Goal: Information Seeking & Learning: Check status

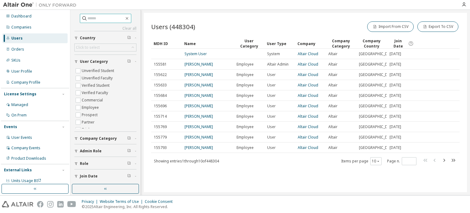
click at [91, 19] on input "text" at bounding box center [106, 18] width 37 height 6
type input "*****"
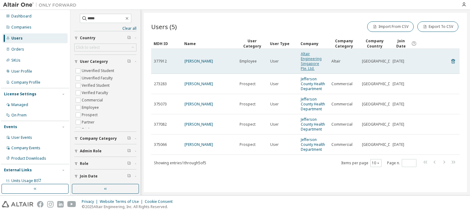
click at [309, 62] on link "Altair Engineering Singapore Pte. Ltd." at bounding box center [311, 61] width 21 height 20
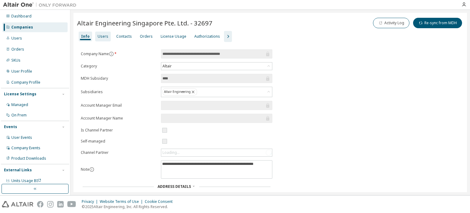
click at [103, 36] on div "Users" at bounding box center [103, 36] width 11 height 5
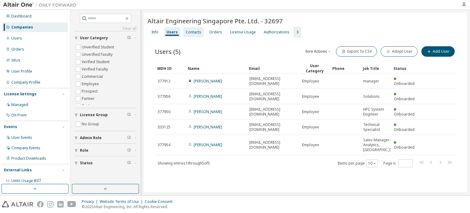
click at [194, 36] on div "Contacts" at bounding box center [193, 32] width 21 height 10
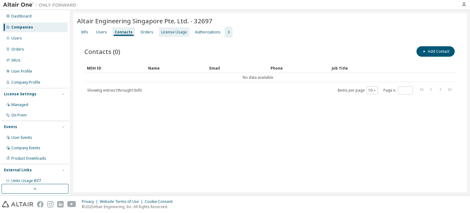
click at [172, 31] on div "License Usage" at bounding box center [174, 32] width 26 height 5
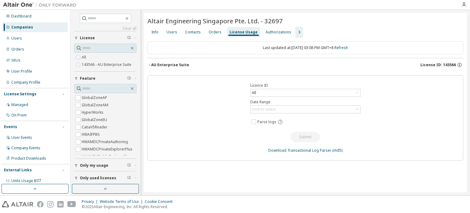
click at [150, 64] on icon "button" at bounding box center [149, 65] width 1 height 2
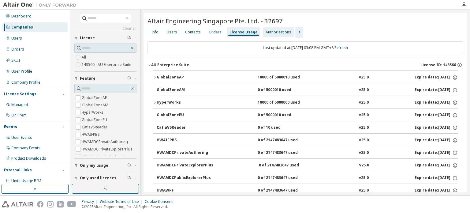
click at [272, 33] on div "Authorizations" at bounding box center [279, 32] width 26 height 5
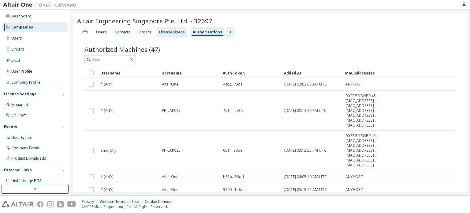
click at [168, 33] on div "License Usage" at bounding box center [172, 32] width 26 height 5
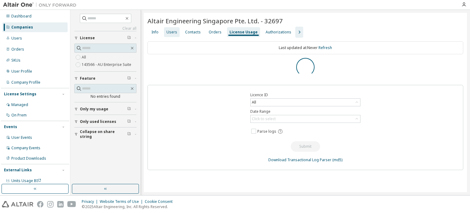
click at [170, 32] on div "Users" at bounding box center [172, 32] width 11 height 5
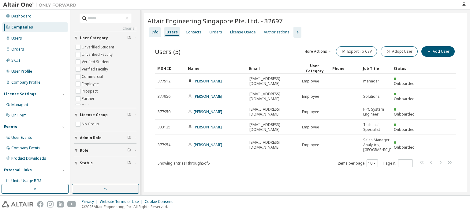
click at [152, 33] on div "Info" at bounding box center [155, 32] width 7 height 5
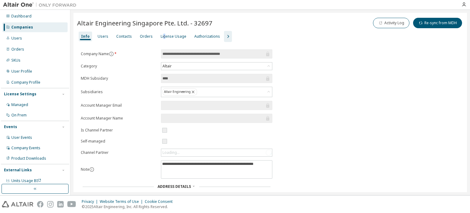
click at [161, 38] on div "License Usage" at bounding box center [174, 36] width 26 height 5
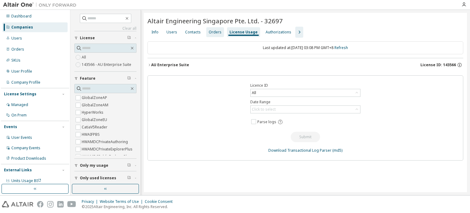
click at [209, 32] on div "Orders" at bounding box center [215, 32] width 13 height 5
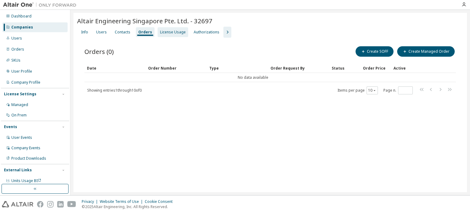
click at [173, 33] on div "License Usage" at bounding box center [173, 32] width 26 height 5
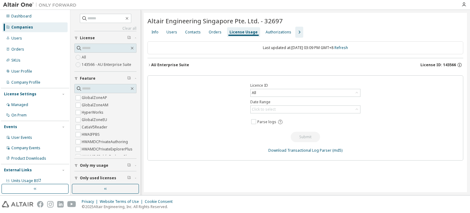
click at [151, 65] on icon "button" at bounding box center [150, 65] width 4 height 4
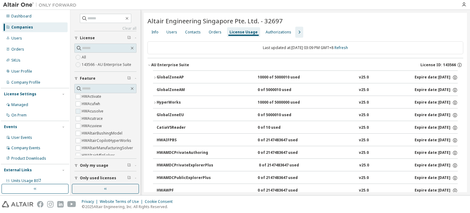
scroll to position [92, 0]
click at [155, 76] on icon "button" at bounding box center [155, 78] width 4 height 4
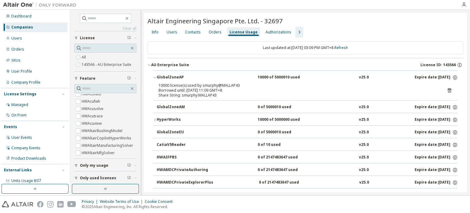
click at [151, 66] on icon "button" at bounding box center [150, 65] width 4 height 4
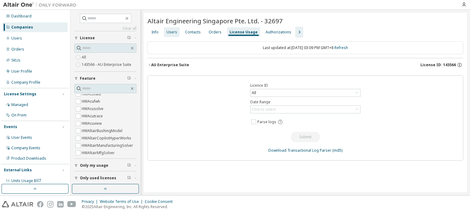
click at [173, 35] on div "Users" at bounding box center [172, 32] width 16 height 10
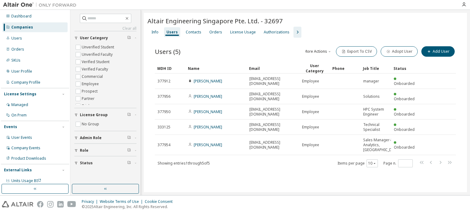
click at [446, 174] on div "Users (5) More Actions Import From CSV Export To CSV Adopt User Add User Clear …" at bounding box center [306, 111] width 316 height 146
click at [94, 16] on input "text" at bounding box center [106, 18] width 37 height 6
type input "*****"
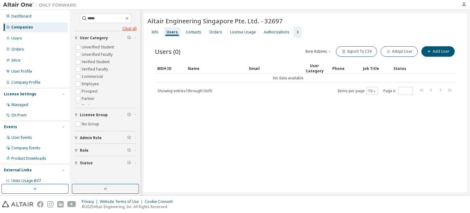
click at [129, 28] on link "Clear all" at bounding box center [105, 28] width 62 height 5
click at [129, 19] on icon "button" at bounding box center [127, 18] width 5 height 5
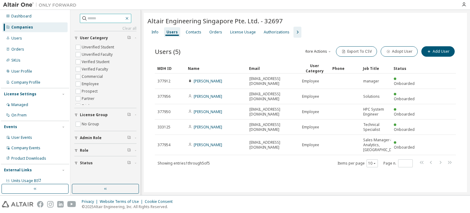
click at [129, 17] on icon "button" at bounding box center [127, 18] width 5 height 5
click at [25, 47] on div "Orders" at bounding box center [34, 49] width 65 height 10
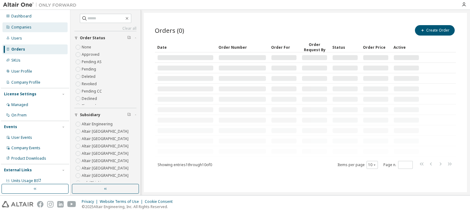
click at [22, 29] on div "Companies" at bounding box center [21, 27] width 20 height 5
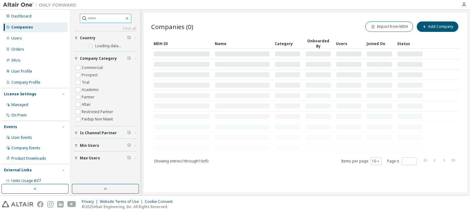
click at [109, 21] on span at bounding box center [105, 18] width 51 height 9
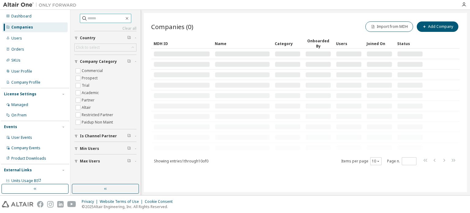
click at [109, 17] on input "text" at bounding box center [106, 18] width 37 height 6
type input "*****"
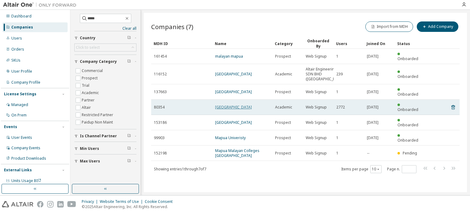
click at [236, 104] on link "[GEOGRAPHIC_DATA]" at bounding box center [233, 106] width 37 height 5
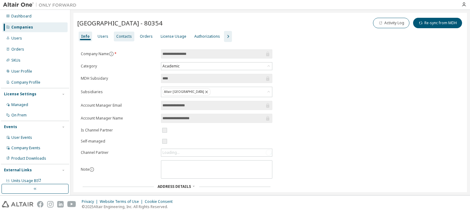
click at [123, 35] on div "Contacts" at bounding box center [124, 36] width 16 height 5
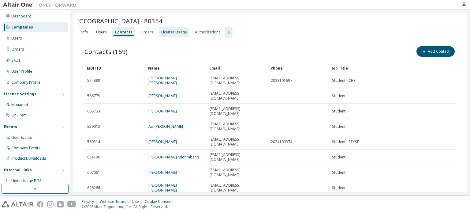
click at [170, 31] on div "License Usage" at bounding box center [174, 32] width 26 height 5
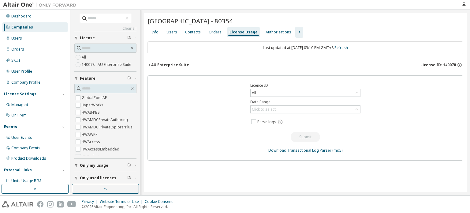
click at [150, 65] on icon "button" at bounding box center [150, 65] width 4 height 4
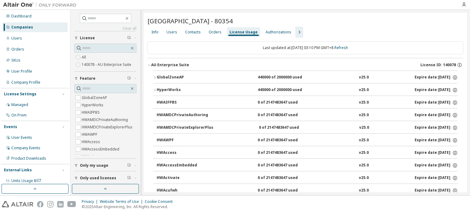
click at [153, 76] on icon "button" at bounding box center [155, 78] width 4 height 4
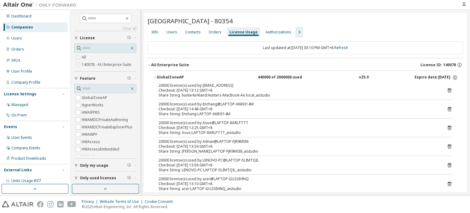
click at [153, 76] on icon "button" at bounding box center [155, 78] width 4 height 4
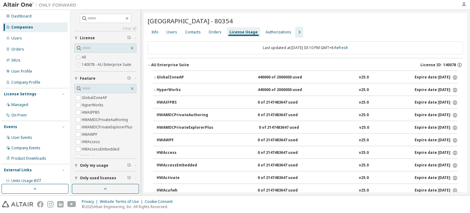
click at [154, 89] on icon "button" at bounding box center [155, 90] width 4 height 4
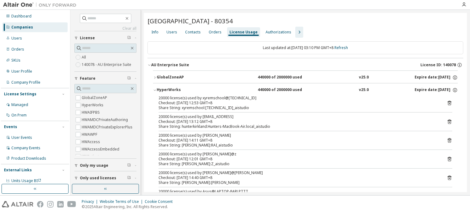
click at [154, 89] on icon "button" at bounding box center [155, 90] width 4 height 4
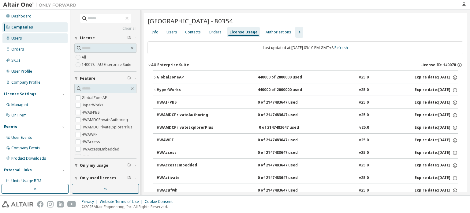
click at [18, 38] on div "Users" at bounding box center [16, 38] width 11 height 5
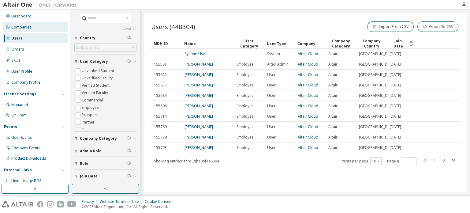
click at [22, 27] on div "Companies" at bounding box center [21, 27] width 20 height 5
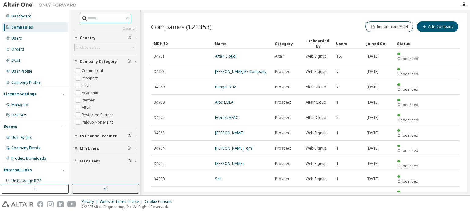
click at [95, 19] on input "text" at bounding box center [106, 18] width 37 height 6
type input "*******"
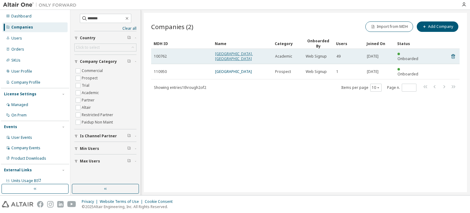
click at [223, 54] on link "[GEOGRAPHIC_DATA], [GEOGRAPHIC_DATA]" at bounding box center [234, 56] width 38 height 10
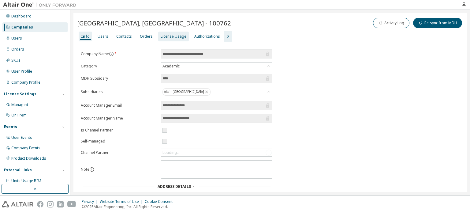
click at [165, 38] on div "License Usage" at bounding box center [174, 36] width 26 height 5
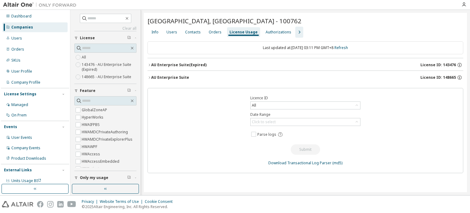
click at [148, 77] on icon "button" at bounding box center [150, 78] width 4 height 4
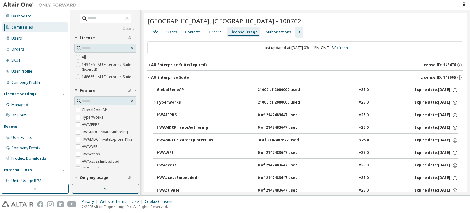
click at [156, 101] on icon "button" at bounding box center [155, 103] width 4 height 4
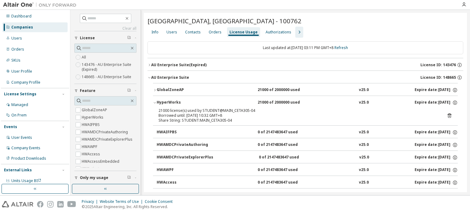
click at [154, 89] on icon "button" at bounding box center [155, 90] width 4 height 4
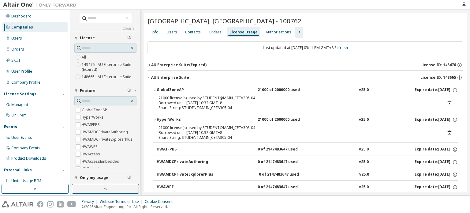
click at [89, 16] on input "text" at bounding box center [106, 18] width 37 height 6
